Goal: Information Seeking & Learning: Learn about a topic

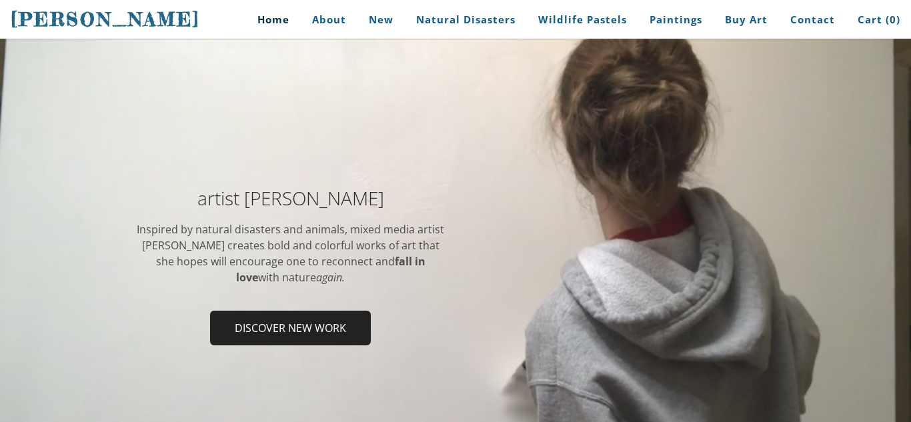
scroll to position [94, 0]
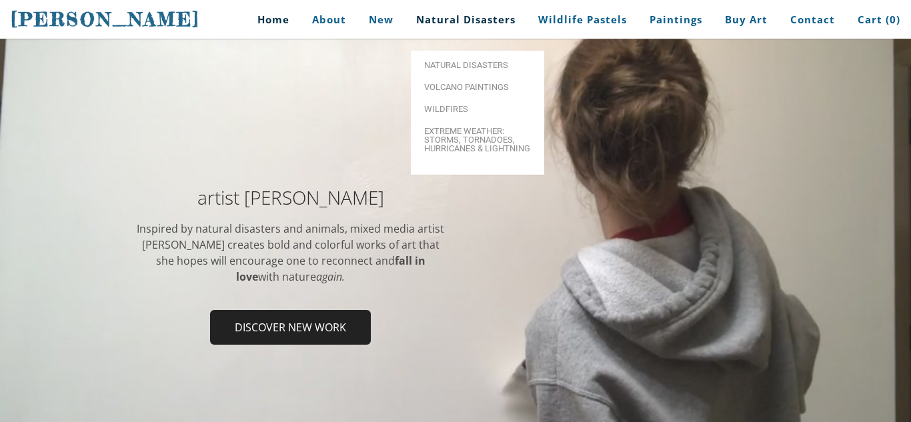
click at [424, 15] on link "Natural Disasters" at bounding box center [465, 20] width 119 height 30
click at [430, 21] on link "Natural Disasters" at bounding box center [465, 20] width 119 height 30
click at [465, 86] on span "Volcano paintings" at bounding box center [477, 90] width 107 height 9
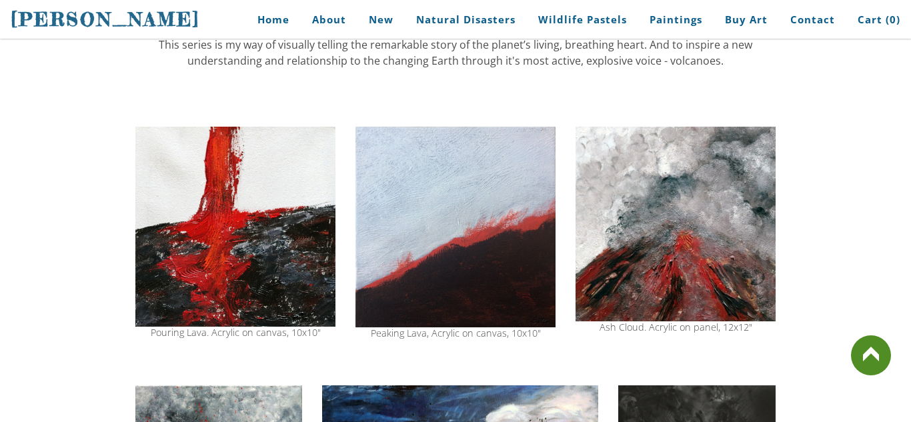
scroll to position [914, 0]
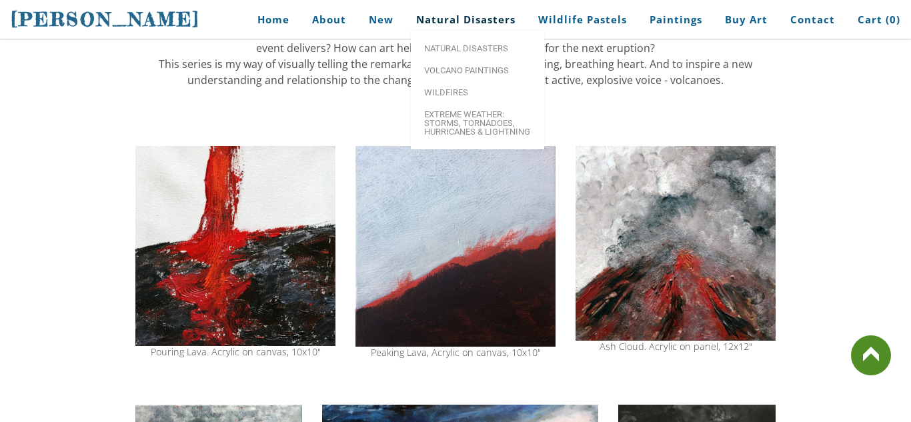
click at [474, 21] on link "Natural Disasters" at bounding box center [465, 20] width 119 height 30
click at [474, 25] on link "Natural Disasters" at bounding box center [465, 20] width 119 height 30
click at [494, 23] on link "Natural Disasters" at bounding box center [465, 20] width 119 height 30
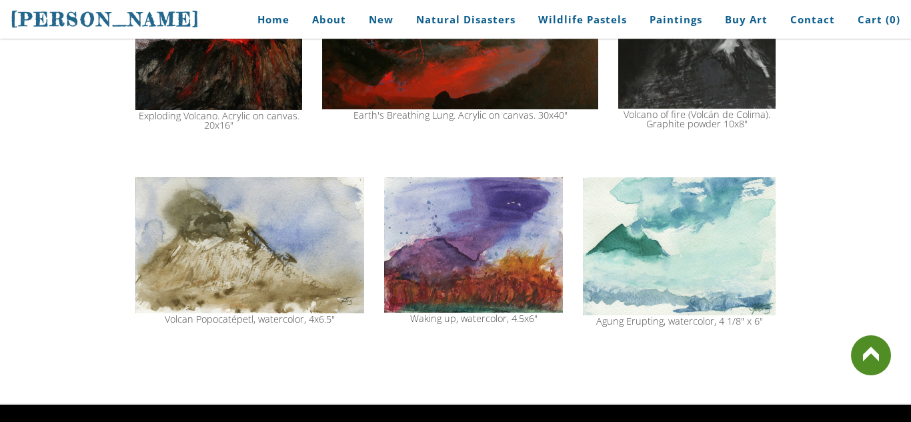
scroll to position [1411, 0]
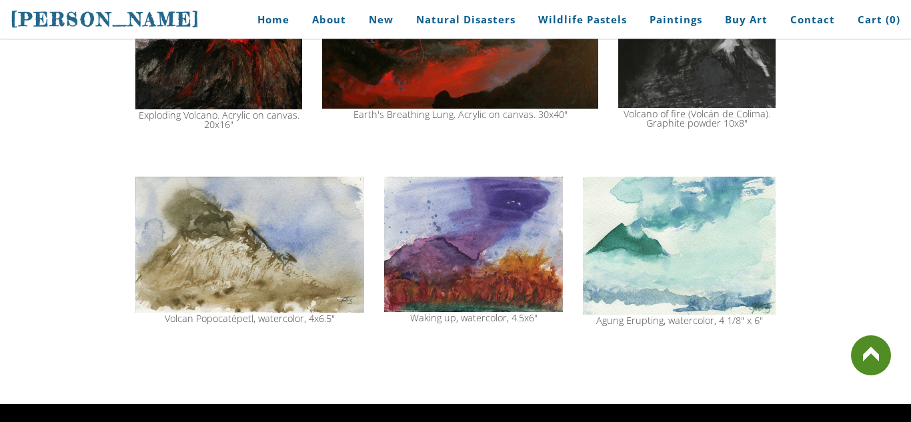
click at [746, 211] on img at bounding box center [679, 246] width 193 height 138
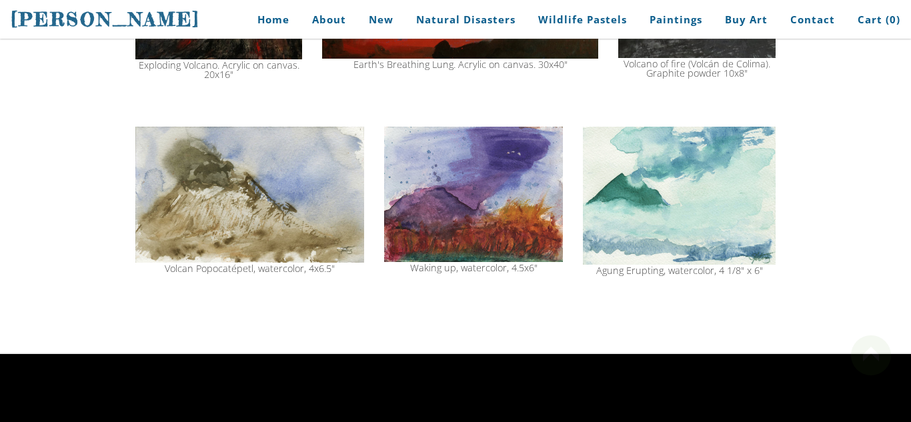
scroll to position [1461, 0]
click at [702, 233] on img at bounding box center [679, 196] width 193 height 138
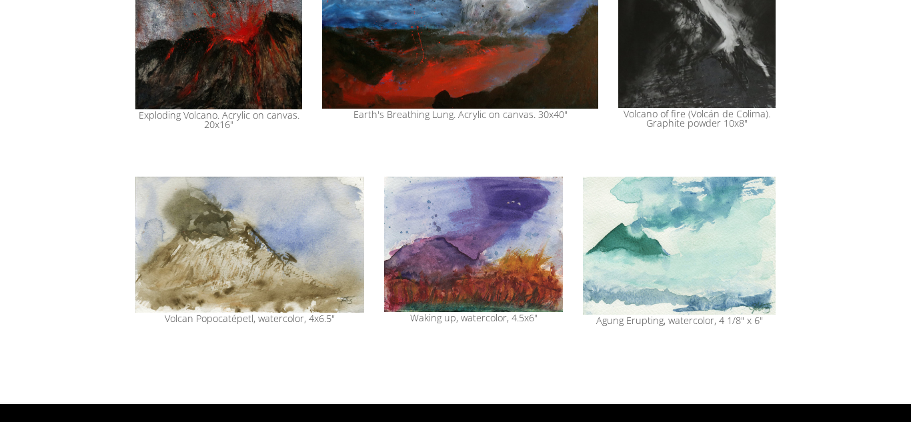
scroll to position [1461, 0]
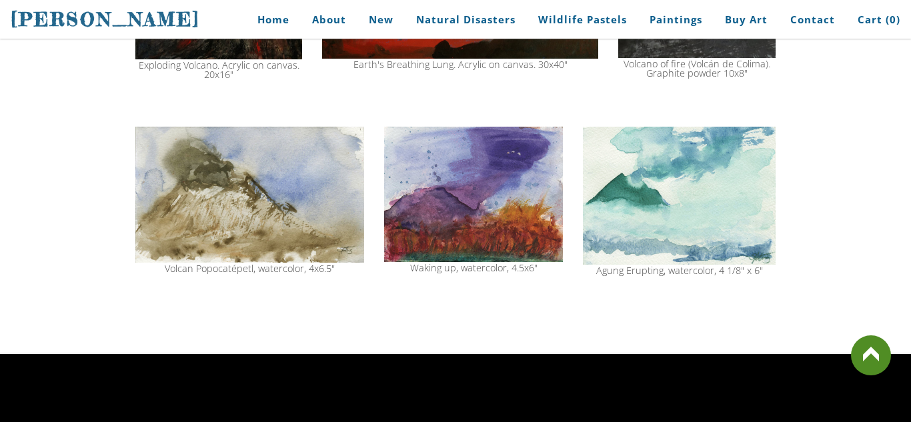
click at [619, 198] on img at bounding box center [679, 196] width 193 height 138
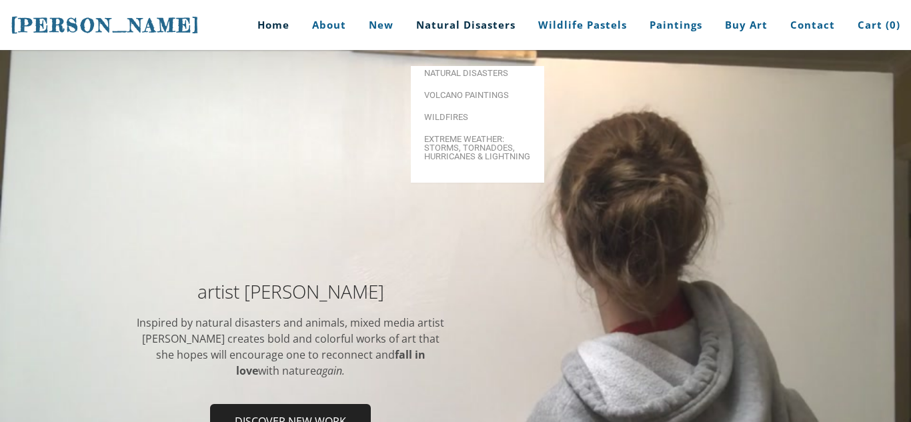
click at [494, 29] on link "Natural Disasters" at bounding box center [465, 25] width 119 height 50
click at [482, 23] on link "Natural Disasters" at bounding box center [465, 25] width 119 height 50
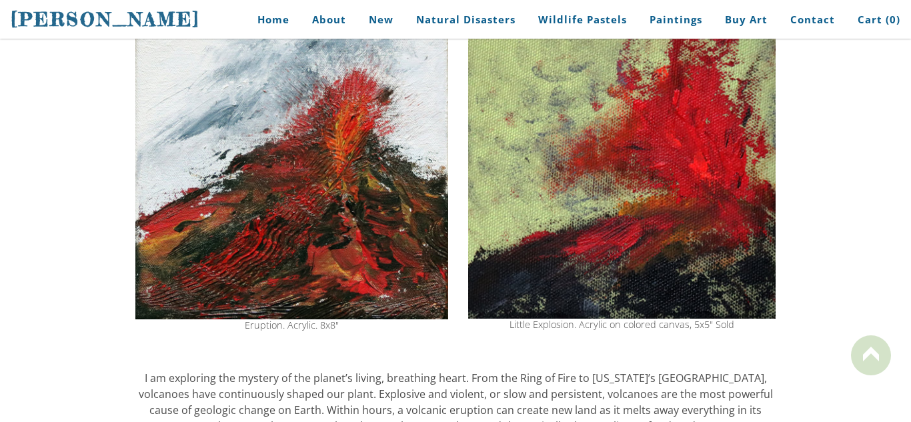
scroll to position [233, 0]
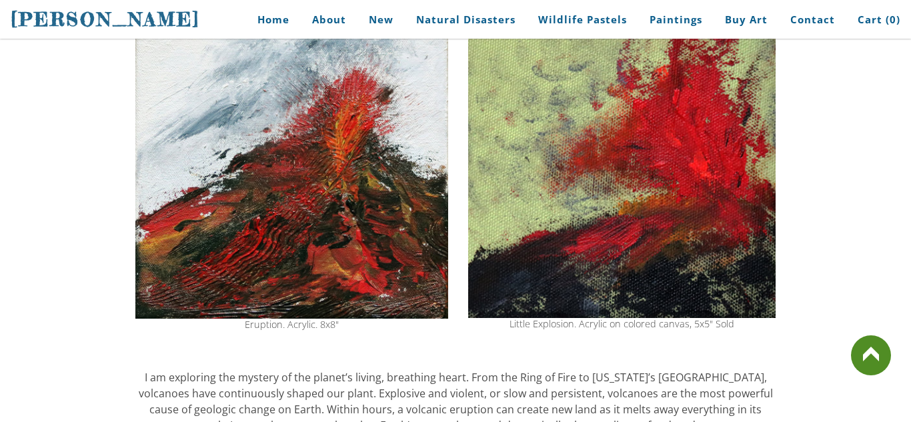
click at [644, 228] on img at bounding box center [621, 166] width 307 height 303
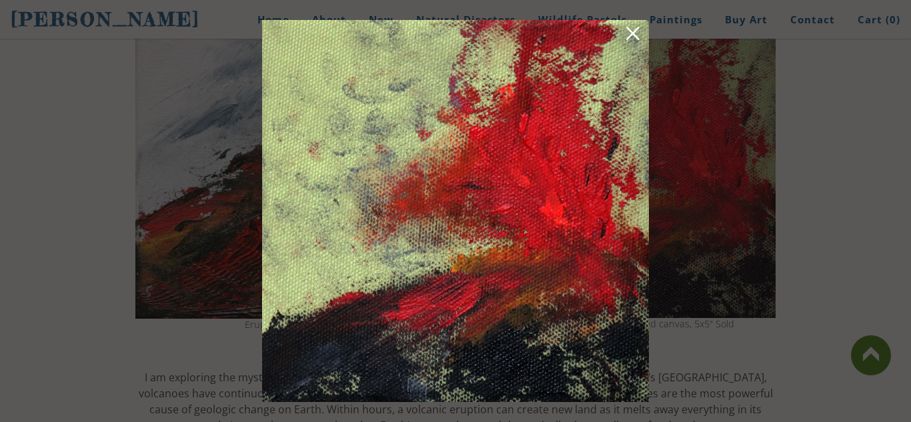
click at [634, 34] on link at bounding box center [633, 35] width 19 height 21
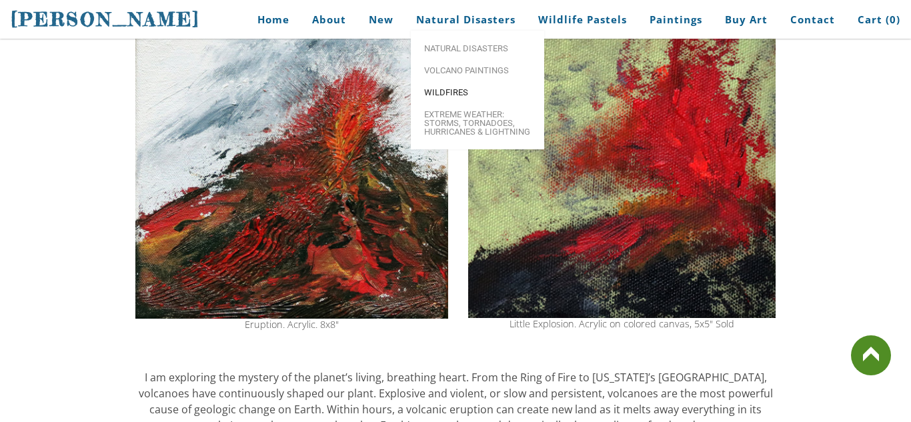
click at [470, 92] on span "Wildfires" at bounding box center [477, 92] width 107 height 9
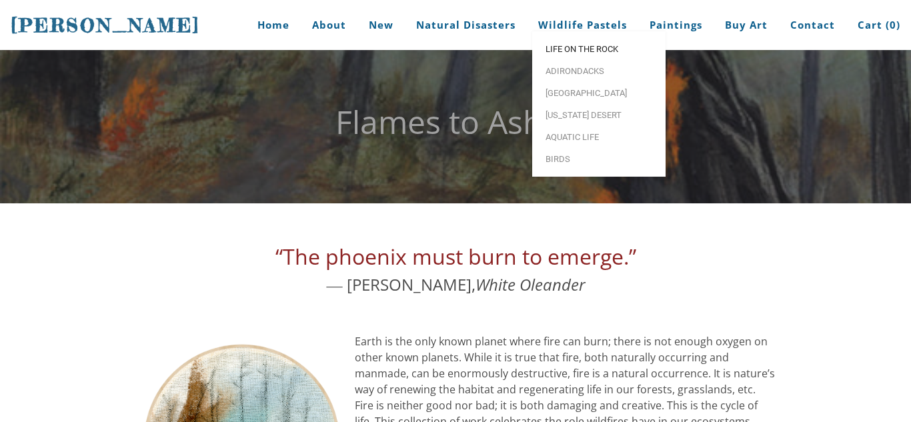
click at [586, 53] on span "Life on the Rock" at bounding box center [599, 49] width 107 height 9
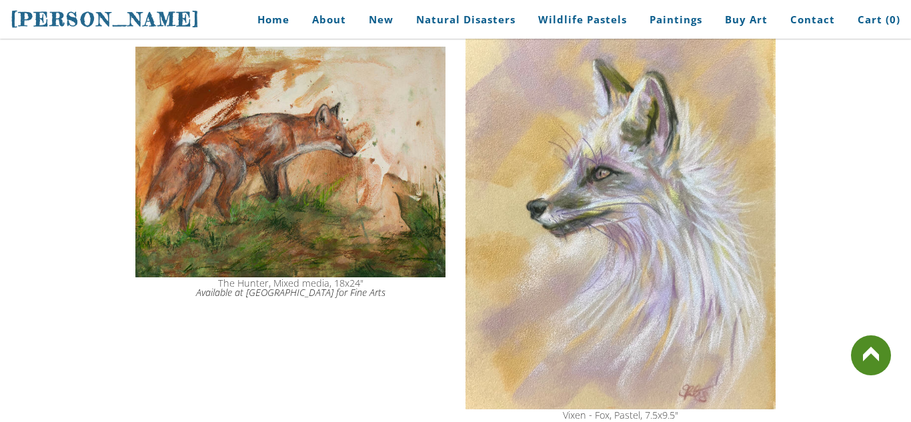
scroll to position [1964, 0]
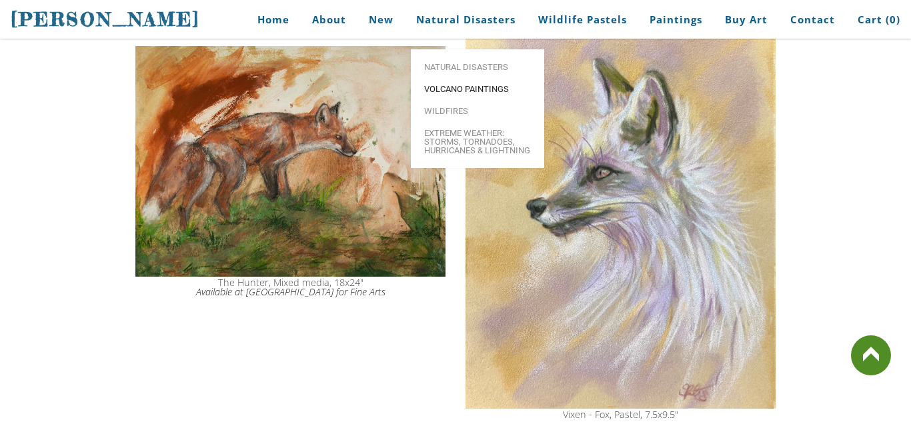
click at [453, 85] on span "Volcano paintings" at bounding box center [477, 89] width 107 height 9
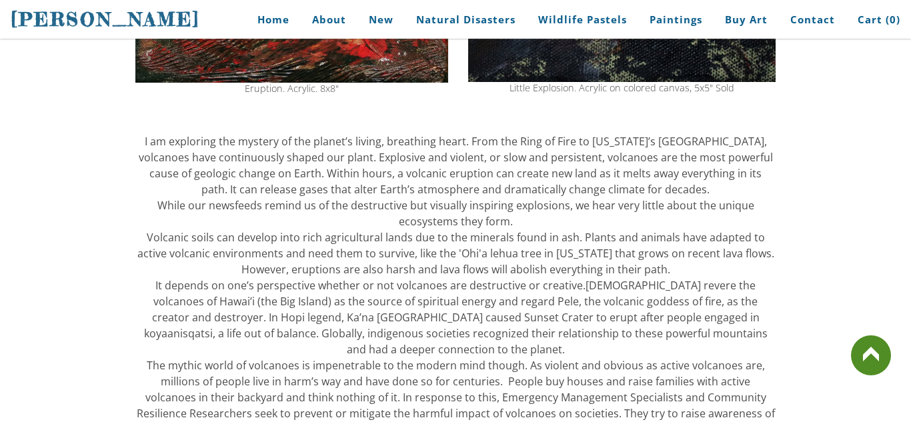
scroll to position [470, 0]
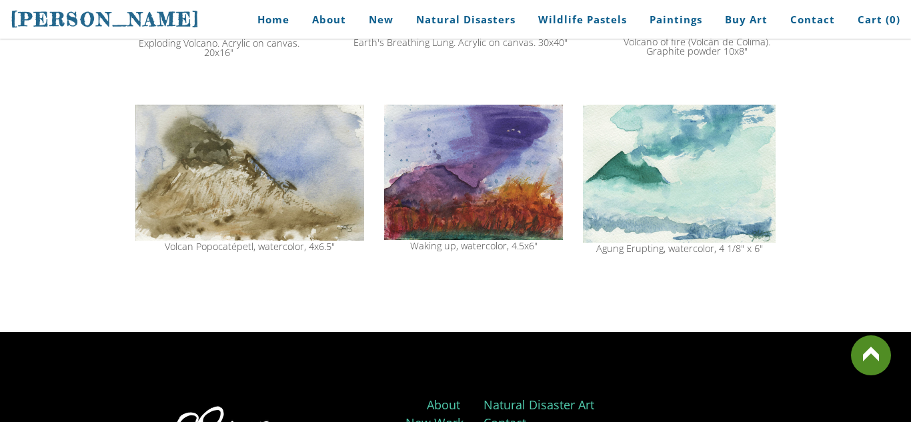
scroll to position [1482, 0]
